Goal: Task Accomplishment & Management: Register for event/course

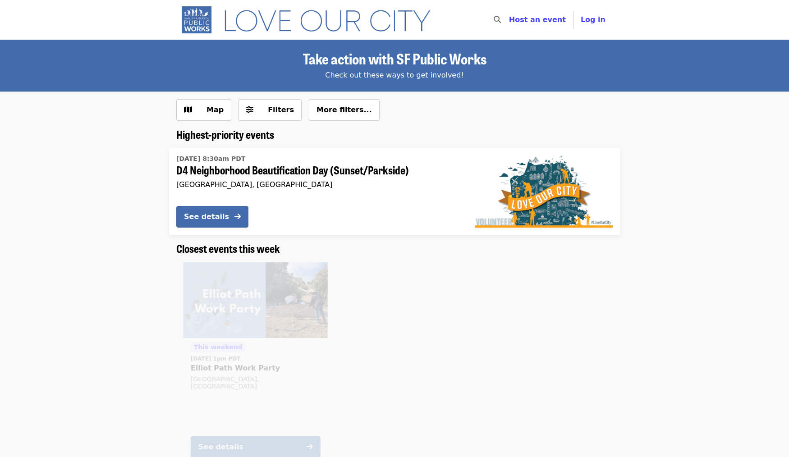
scroll to position [166, 0]
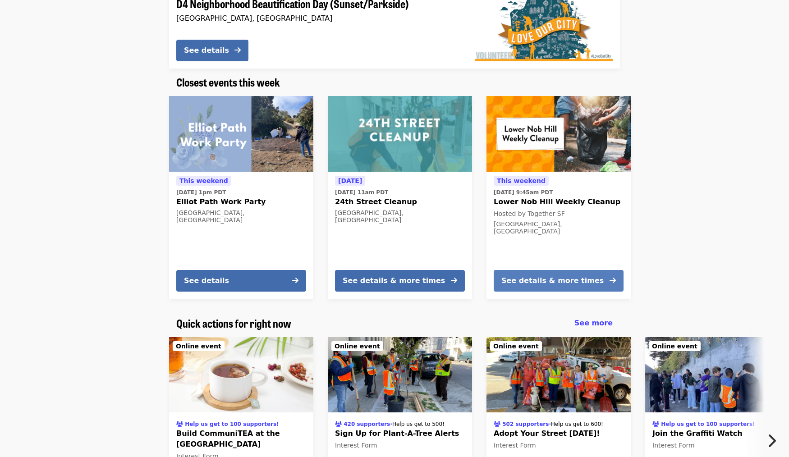
click at [543, 278] on div "See details & more times" at bounding box center [552, 281] width 102 height 11
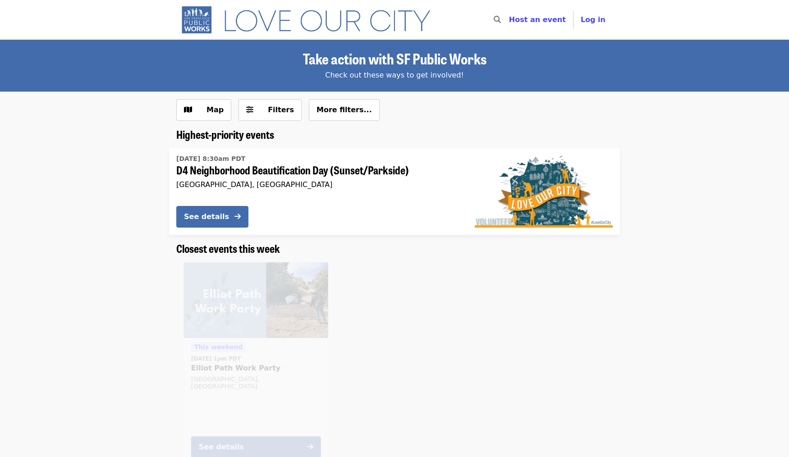
scroll to position [166, 0]
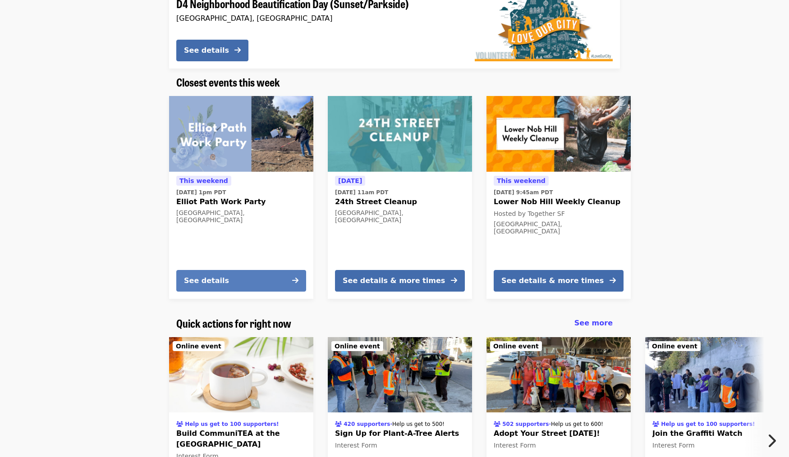
click at [228, 286] on div "See details" at bounding box center [206, 281] width 45 height 11
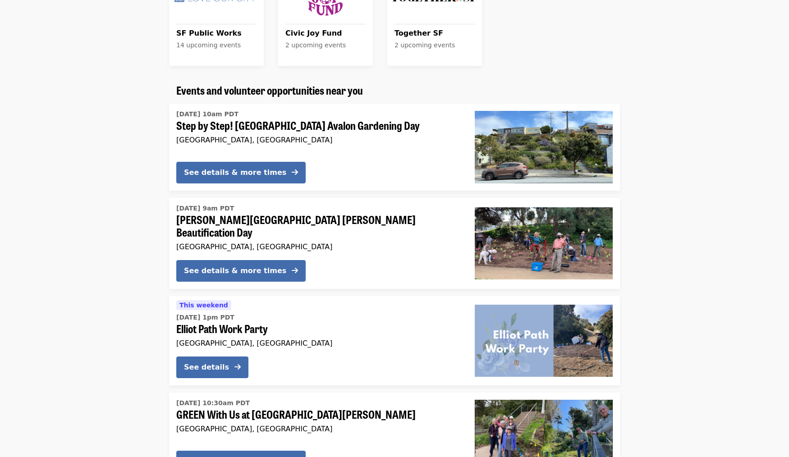
scroll to position [778, 0]
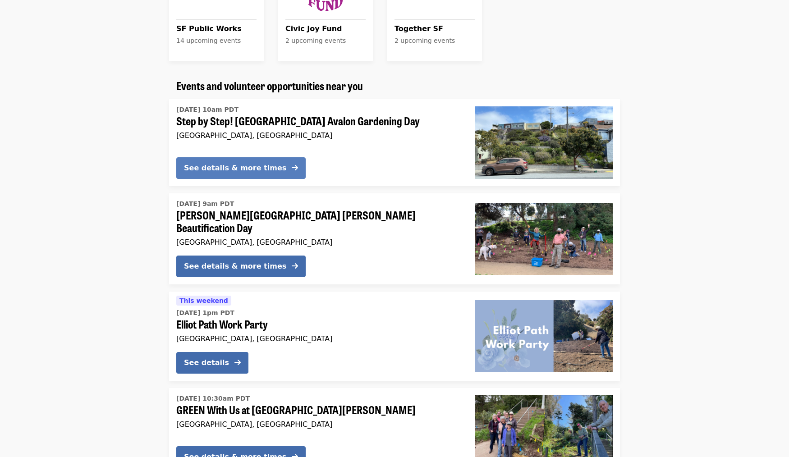
click at [232, 171] on div "See details & more times" at bounding box center [235, 168] width 102 height 11
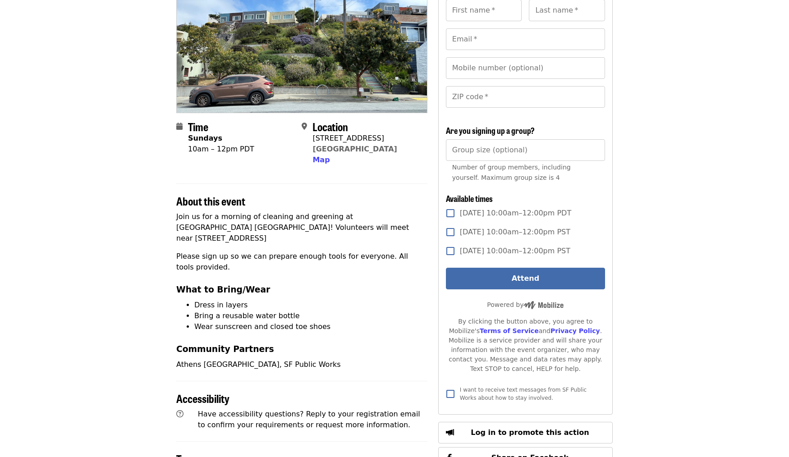
scroll to position [276, 0]
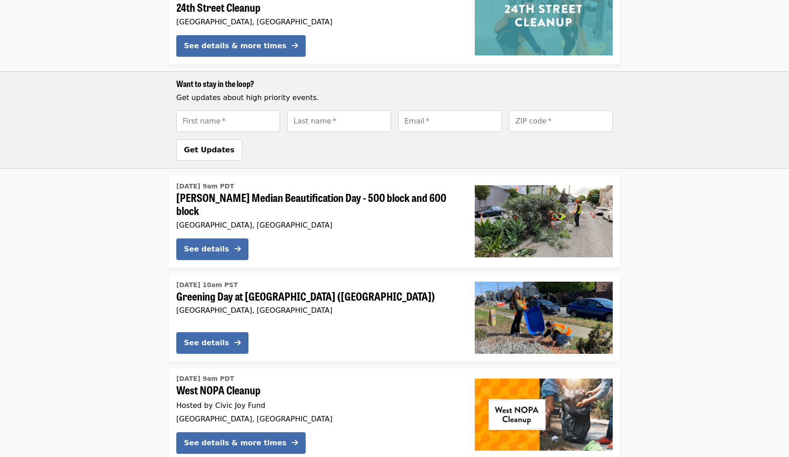
scroll to position [1619, 0]
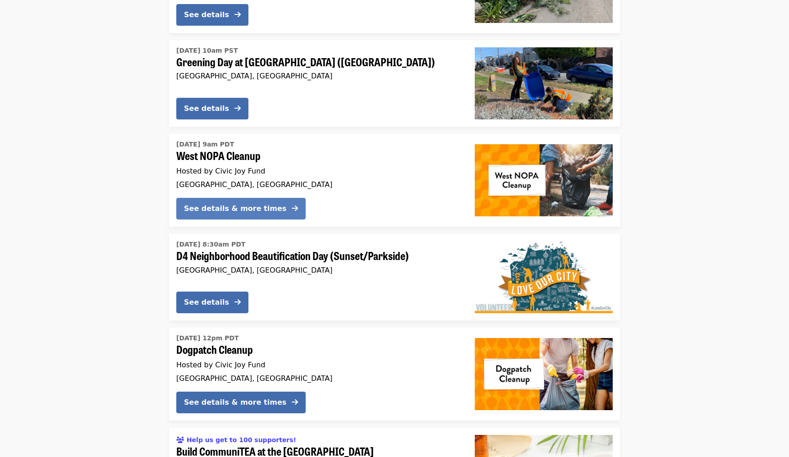
click at [207, 203] on div "See details & more times" at bounding box center [235, 208] width 102 height 11
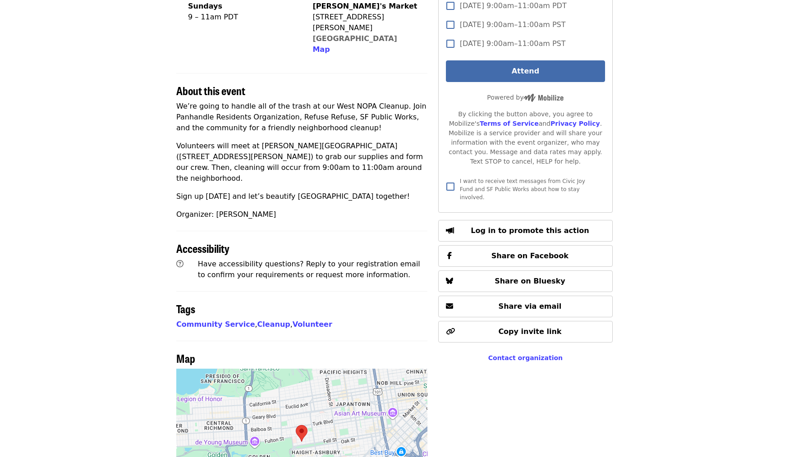
scroll to position [254, 0]
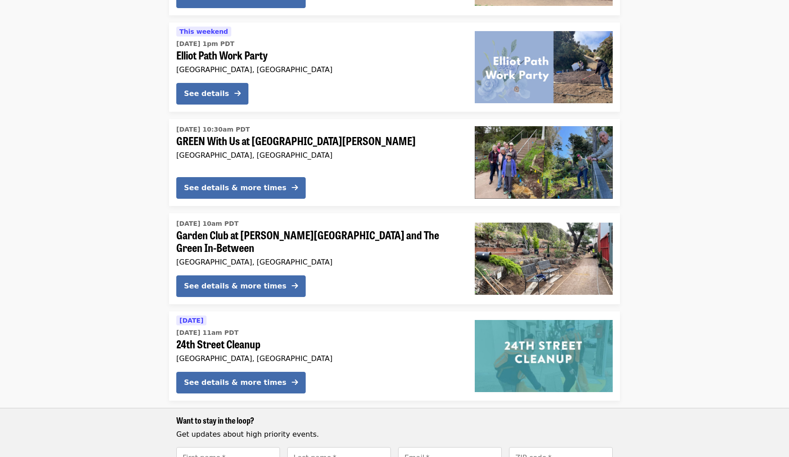
scroll to position [1109, 0]
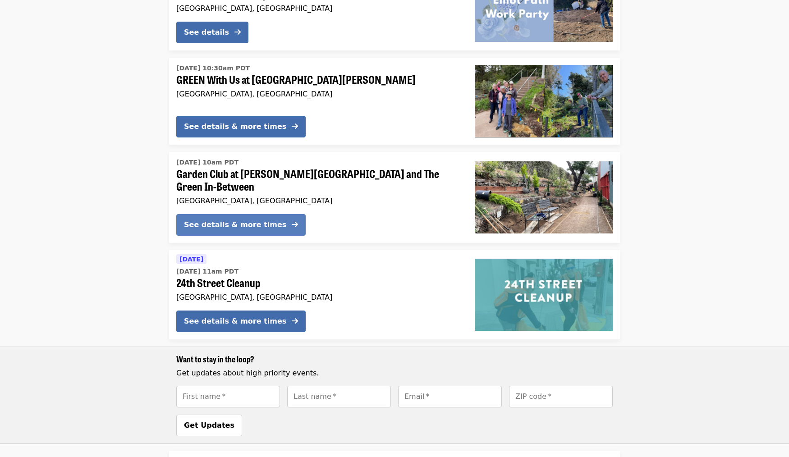
click at [246, 221] on button "See details & more times" at bounding box center [240, 225] width 129 height 22
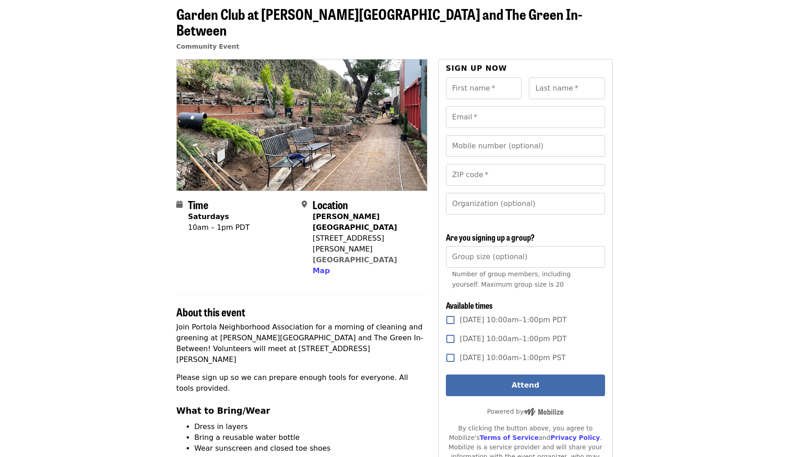
scroll to position [259, 0]
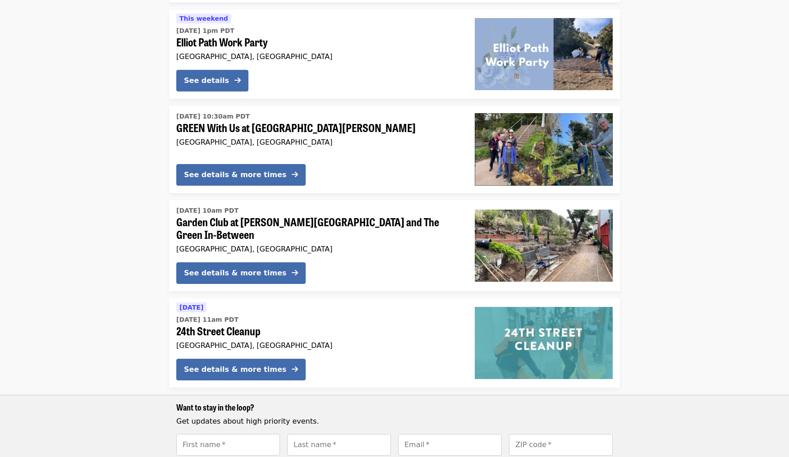
scroll to position [1068, 0]
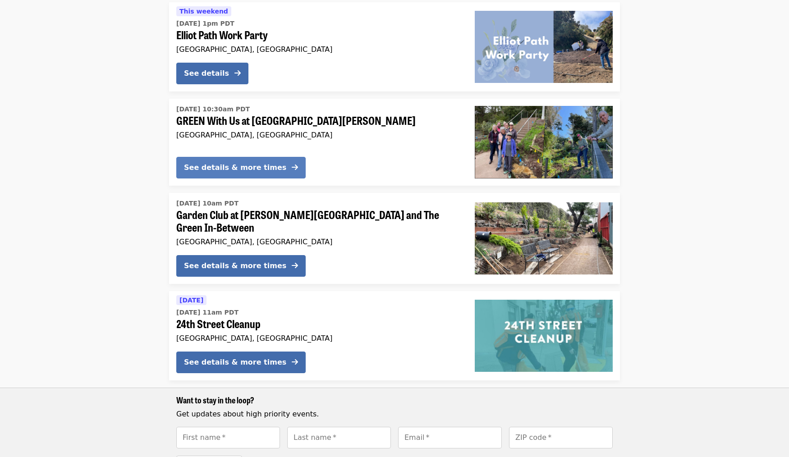
click at [248, 163] on div "See details & more times" at bounding box center [235, 167] width 102 height 11
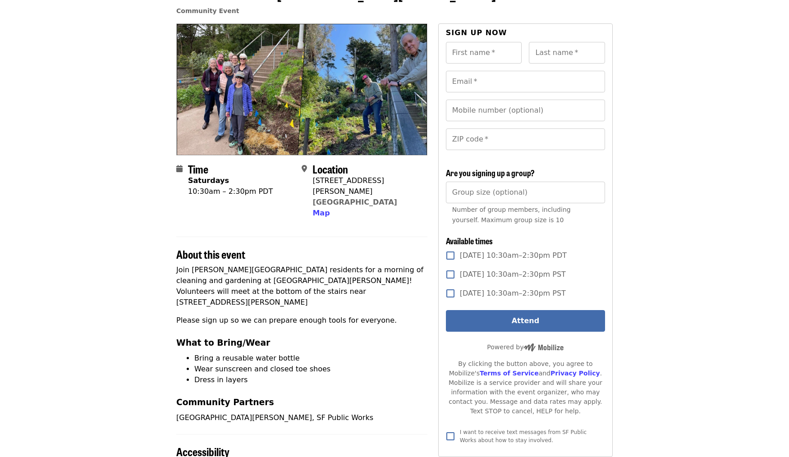
scroll to position [260, 0]
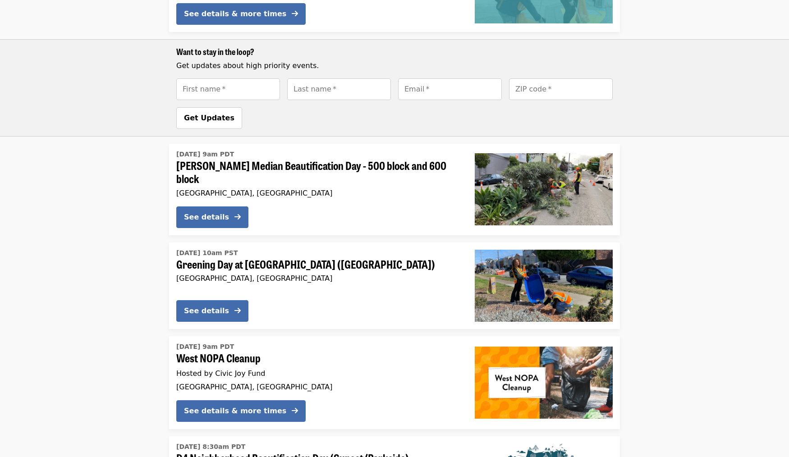
scroll to position [1436, 0]
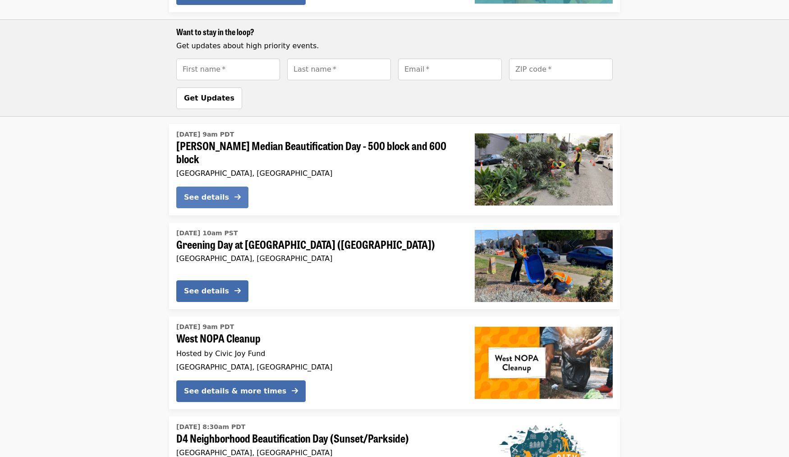
click at [200, 192] on div "See details" at bounding box center [206, 197] width 45 height 11
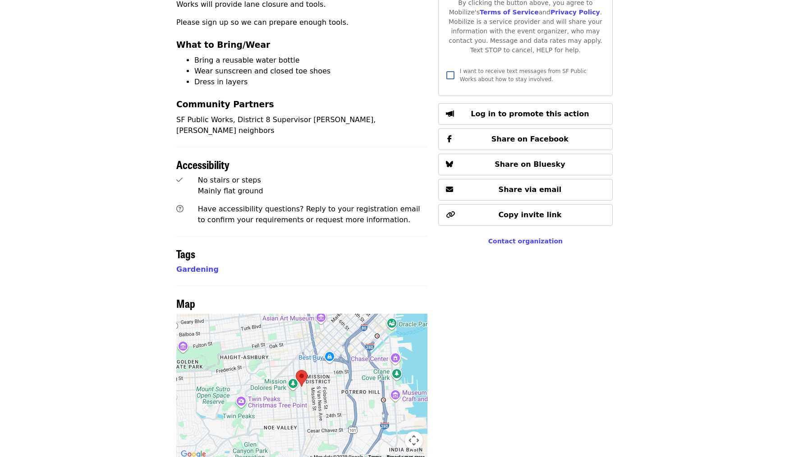
scroll to position [401, 0]
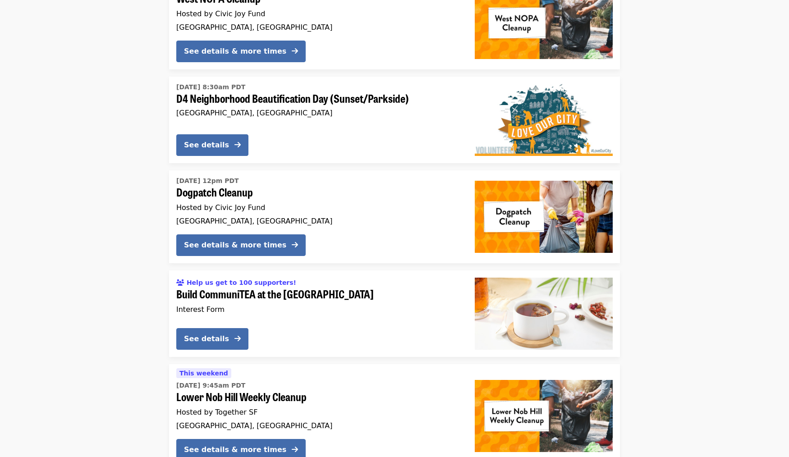
scroll to position [1819, 0]
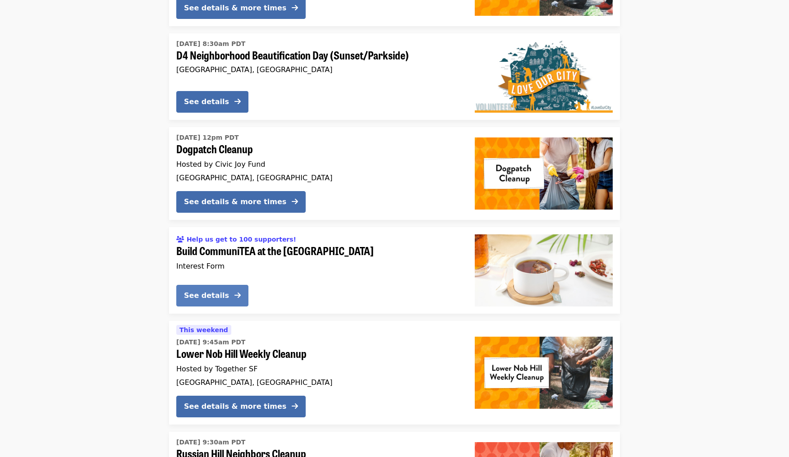
click at [220, 290] on div "See details" at bounding box center [206, 295] width 45 height 11
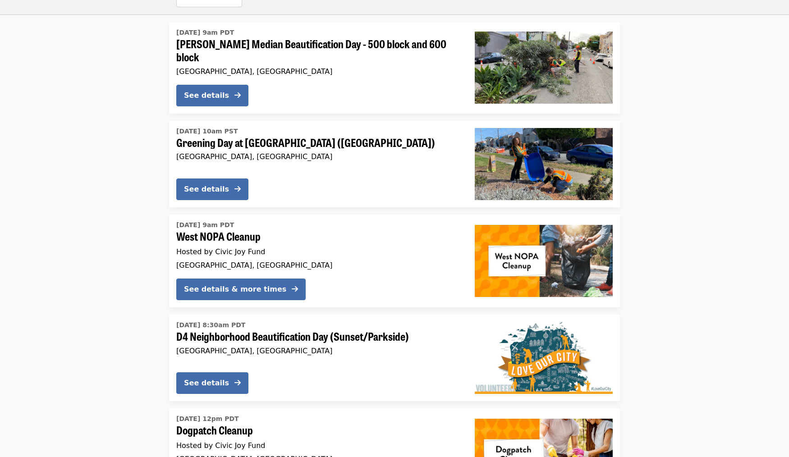
scroll to position [1581, 0]
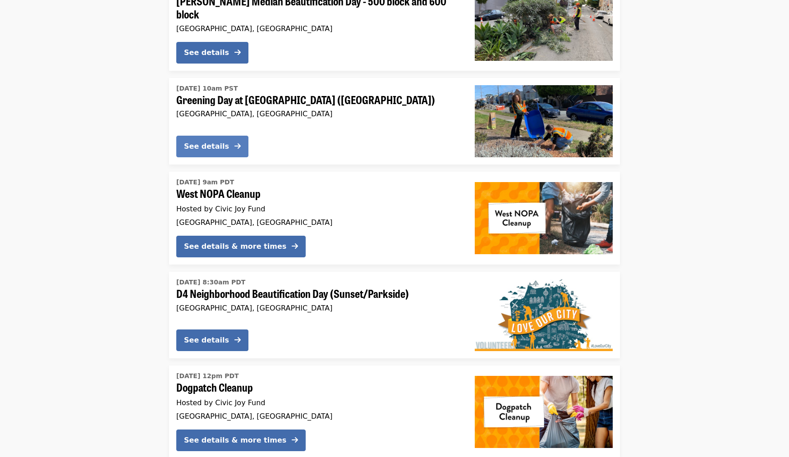
click at [216, 141] on div "See details" at bounding box center [206, 146] width 45 height 11
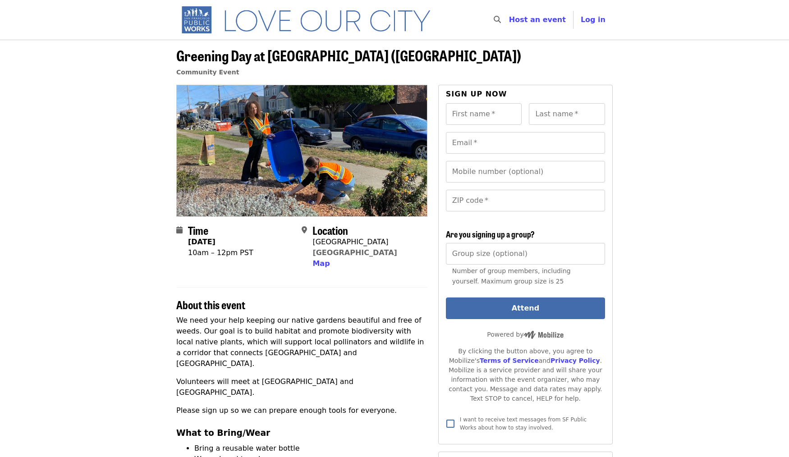
scroll to position [166, 0]
